Goal: Register for event/course

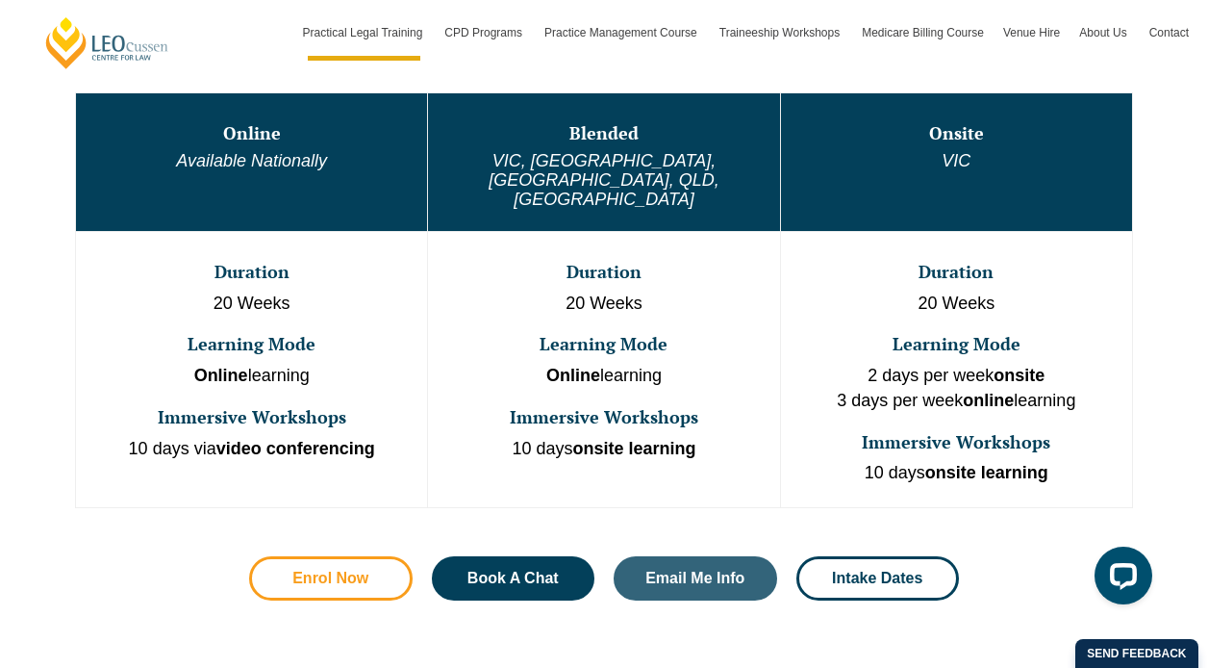
click at [352, 570] on span "Enrol Now" at bounding box center [330, 577] width 76 height 15
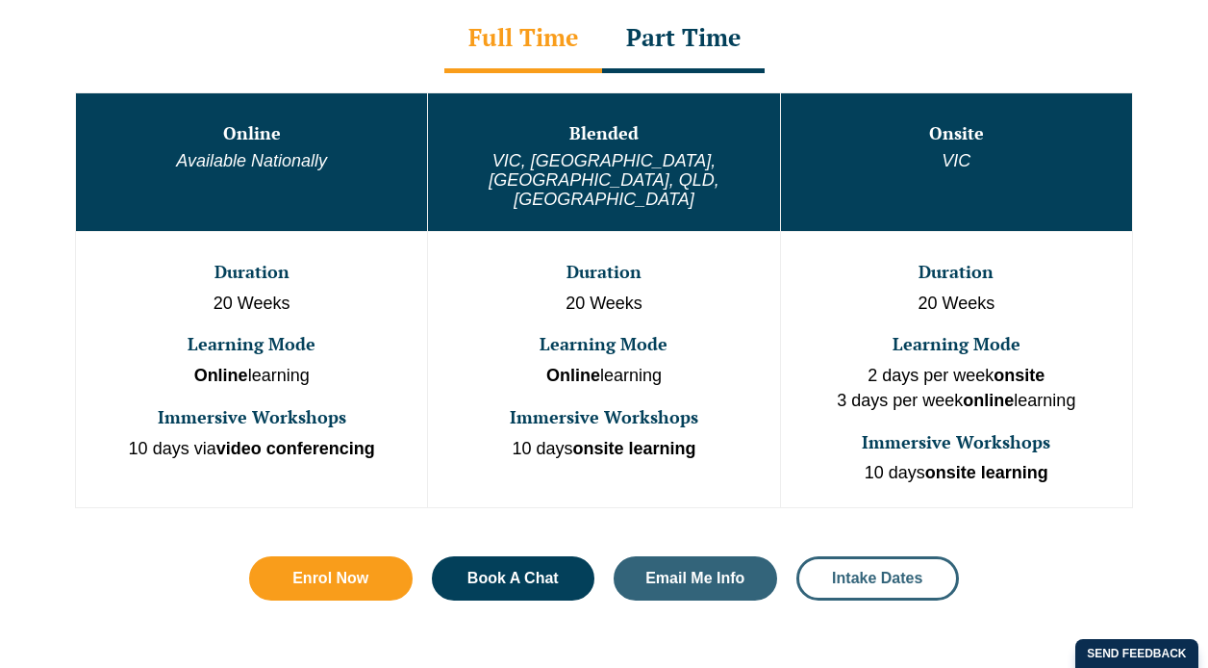
click at [887, 570] on span "Intake Dates" at bounding box center [877, 577] width 90 height 15
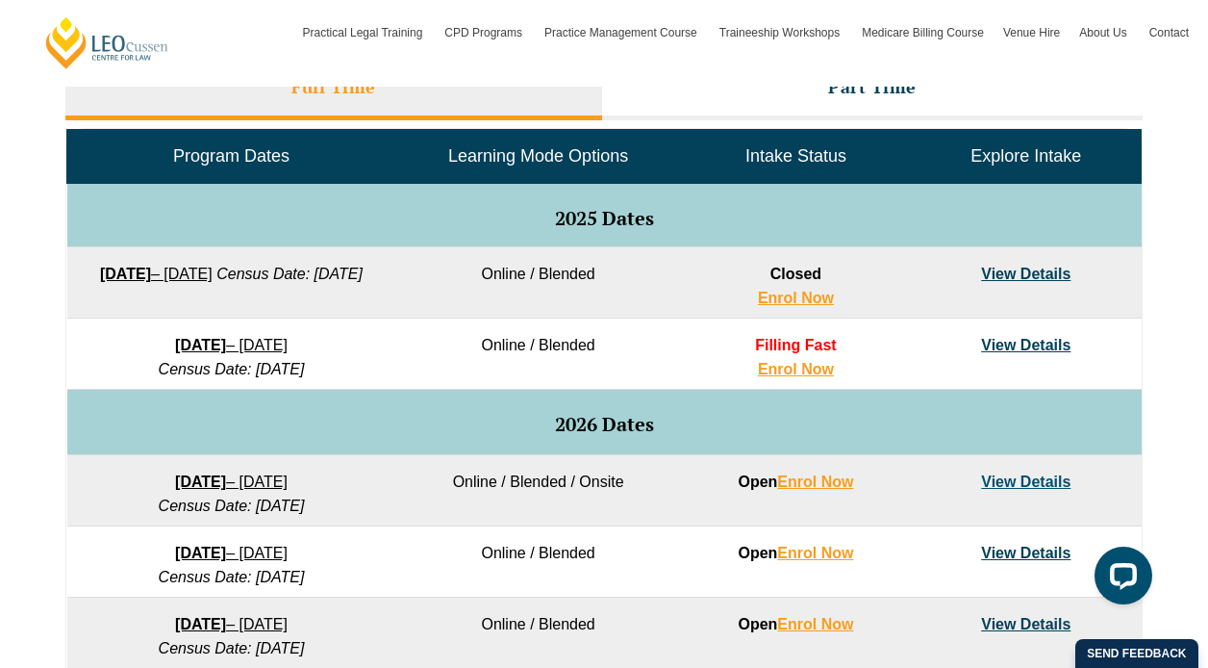
scroll to position [889, 0]
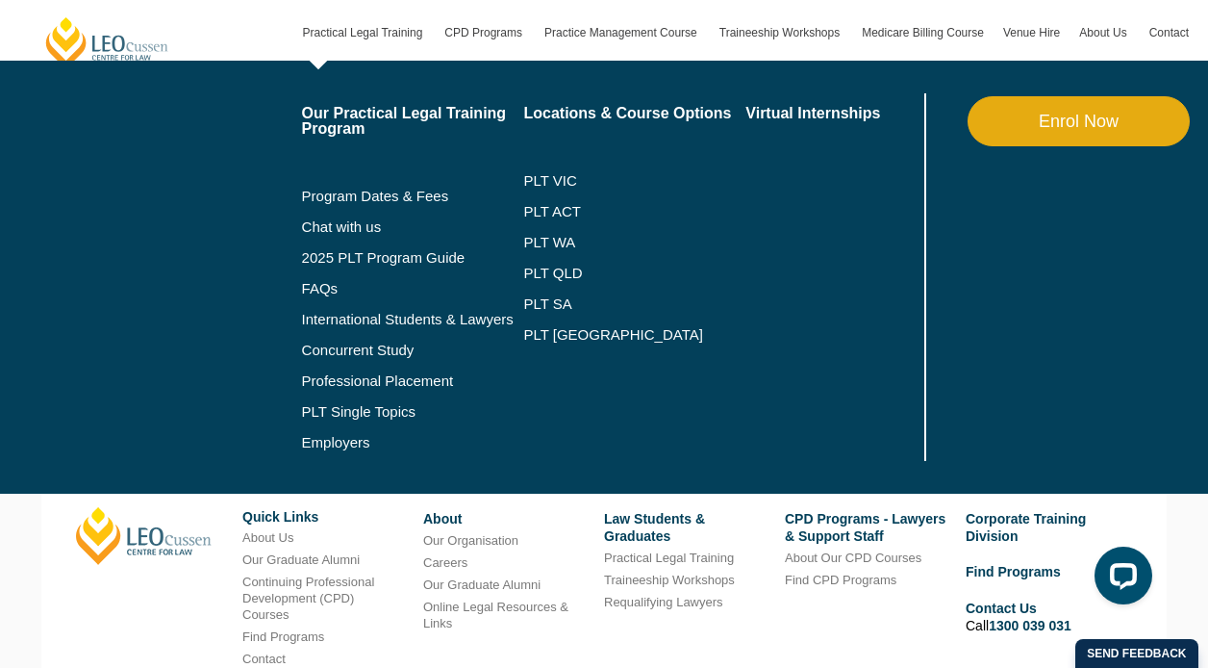
scroll to position [1220, 0]
